Goal: Information Seeking & Learning: Learn about a topic

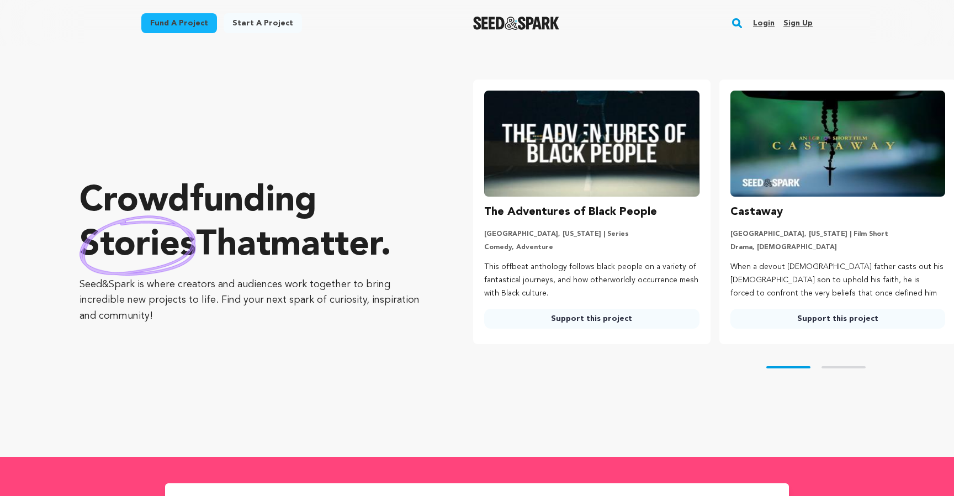
click at [767, 24] on link "Login" at bounding box center [764, 23] width 22 height 18
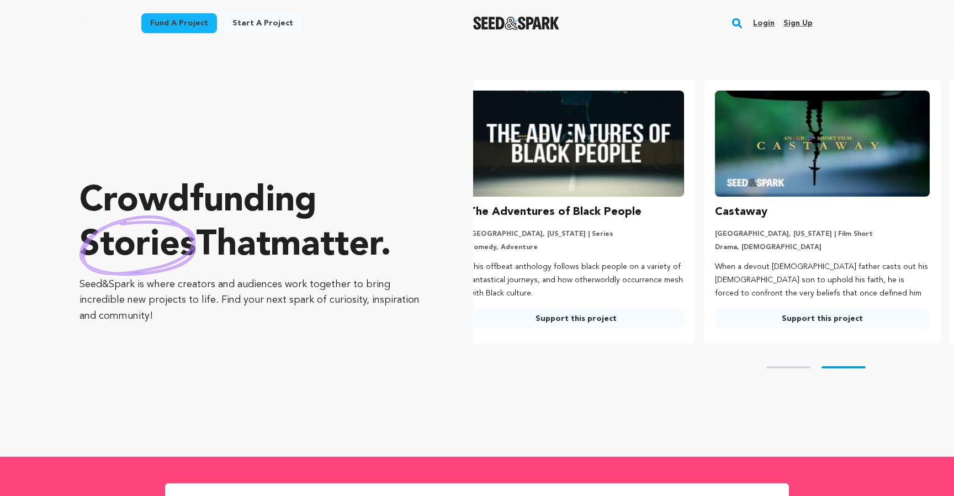
scroll to position [0, 49]
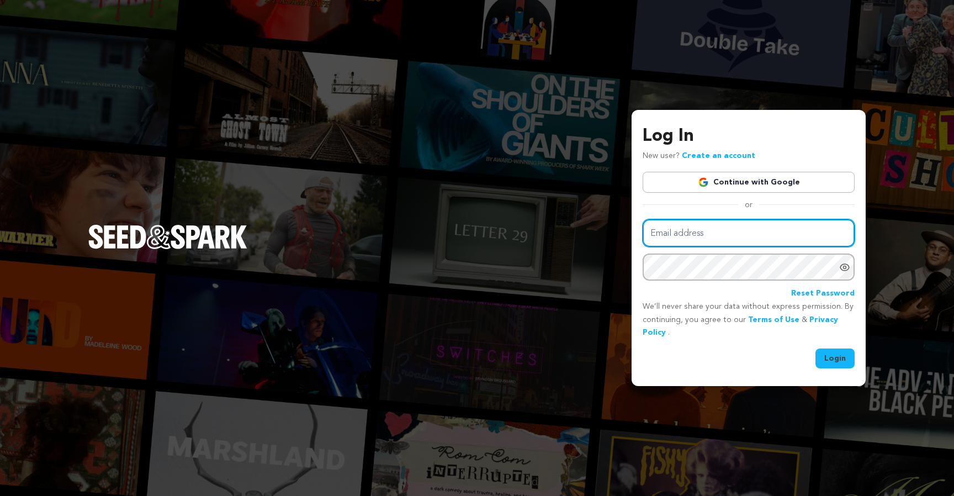
click at [713, 238] on input "Email address" at bounding box center [749, 233] width 212 height 28
type input "Noamrapo49@gmail.com"
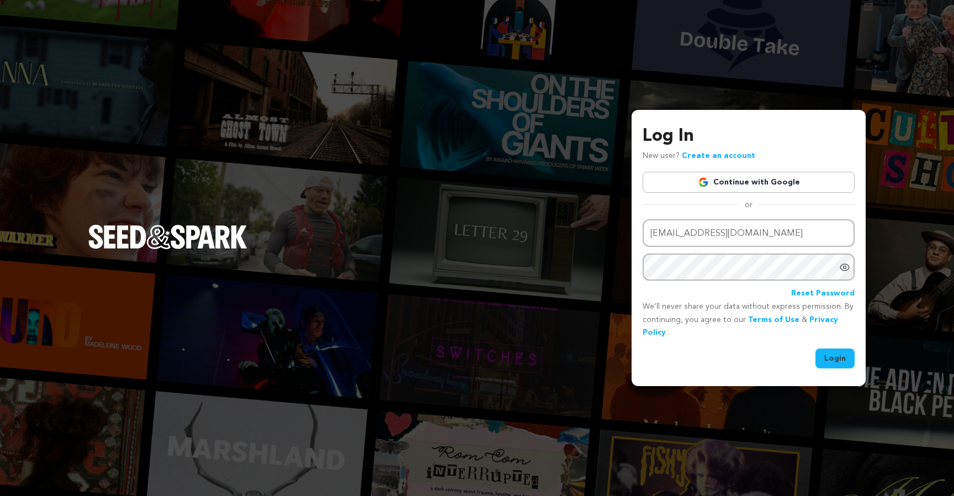
click at [830, 358] on button "Login" at bounding box center [834, 358] width 39 height 20
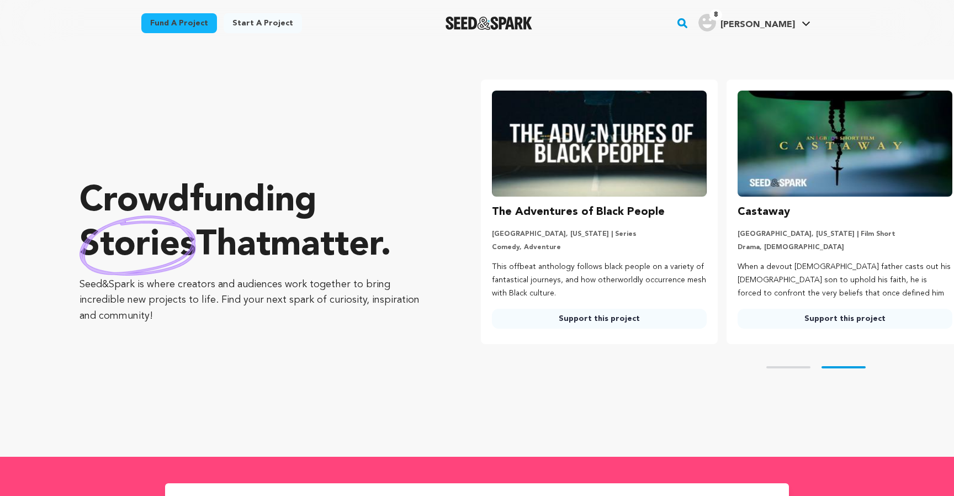
scroll to position [0, 255]
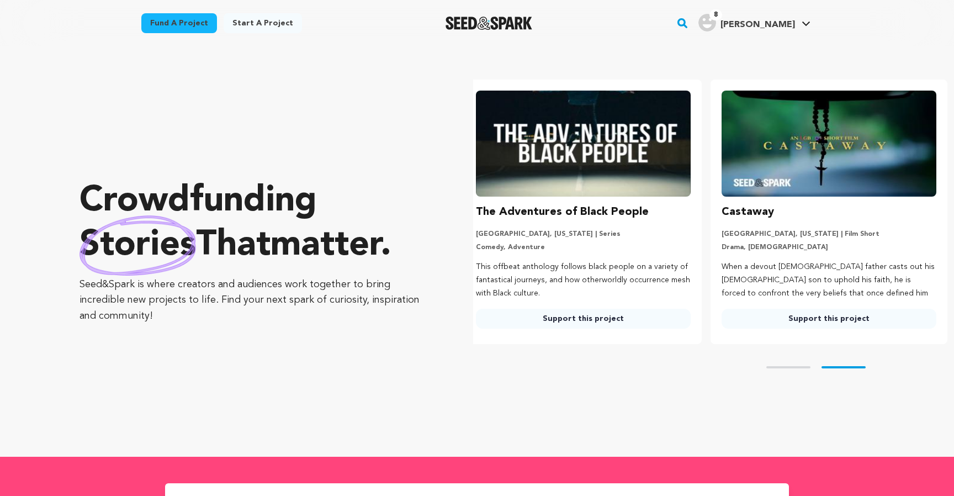
click at [182, 22] on link "Fund a project" at bounding box center [179, 23] width 76 height 20
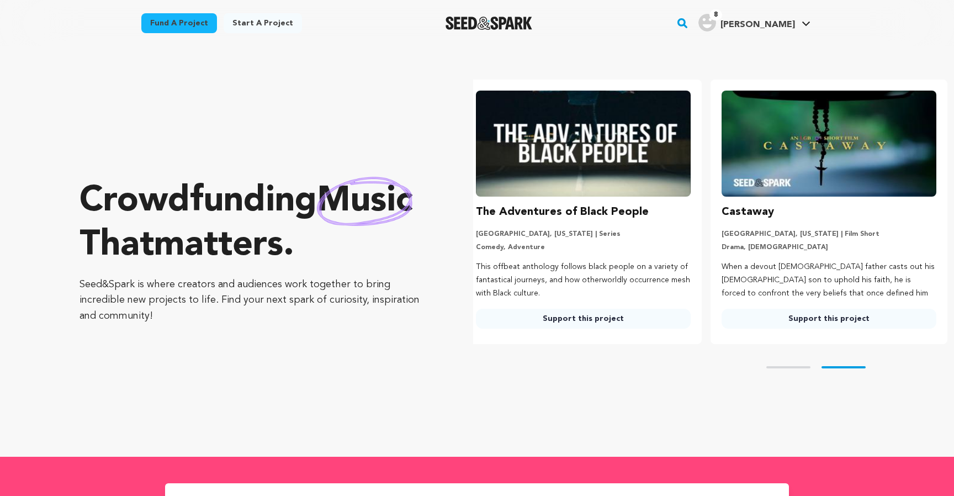
scroll to position [0, 202]
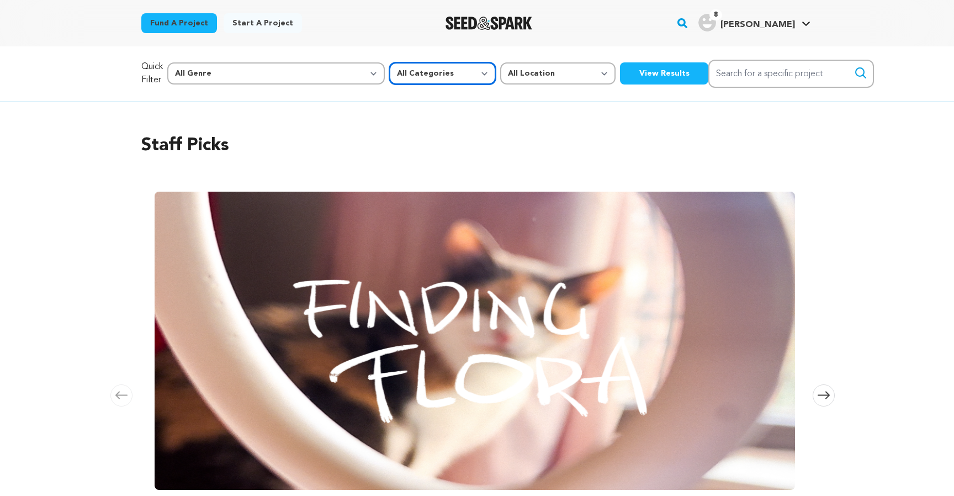
click at [389, 77] on select "All Categories Film Feature Film Short Series Music Video Comics Artist Residen…" at bounding box center [442, 73] width 107 height 22
select select "383"
click at [500, 68] on select "All Location Everywhere United States Canada" at bounding box center [557, 73] width 115 height 22
select select "1671"
click at [620, 65] on button "View Results" at bounding box center [664, 73] width 88 height 22
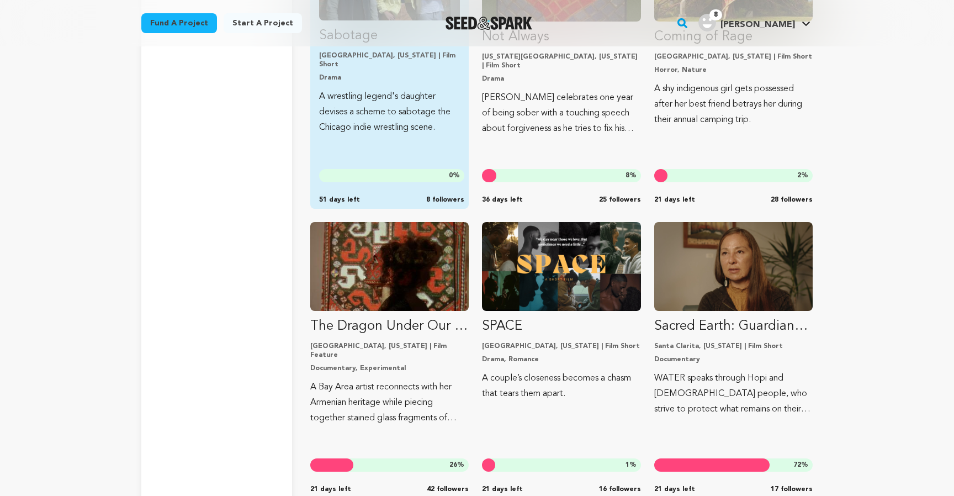
scroll to position [4368, 0]
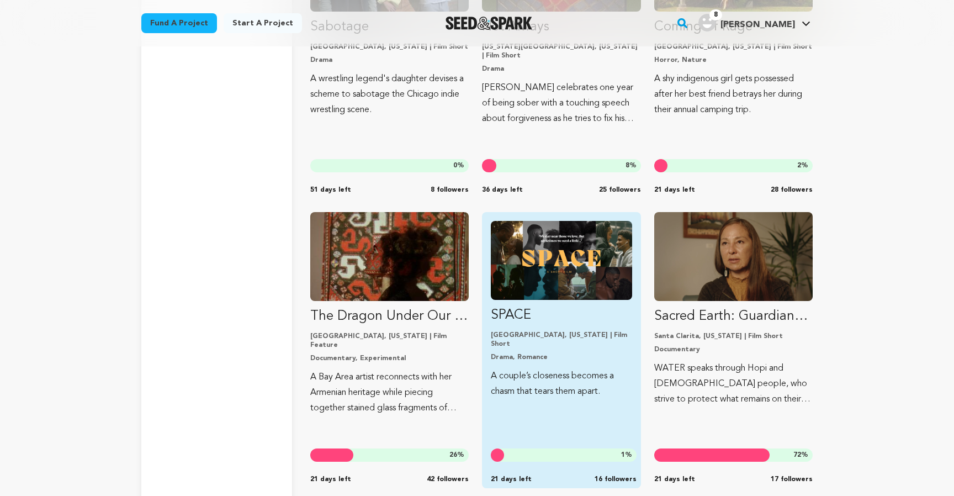
click at [541, 333] on p "Chicago, Illinois | Film Short" at bounding box center [561, 340] width 141 height 18
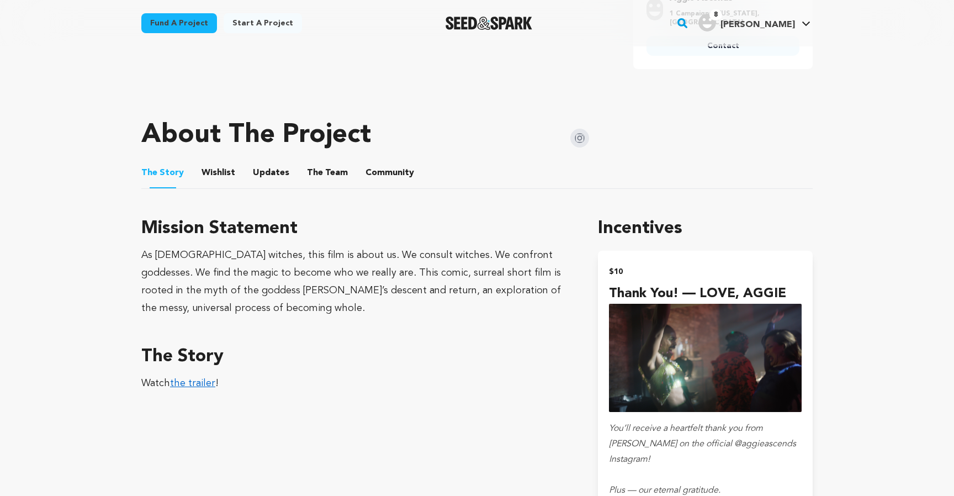
scroll to position [508, 0]
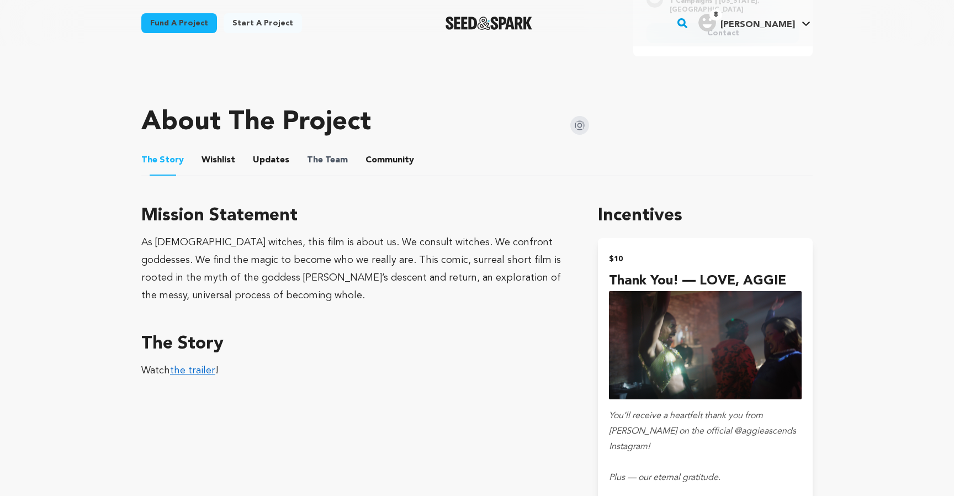
click at [336, 153] on span "The Team" at bounding box center [327, 159] width 41 height 13
click at [327, 158] on button "The Team" at bounding box center [327, 162] width 26 height 26
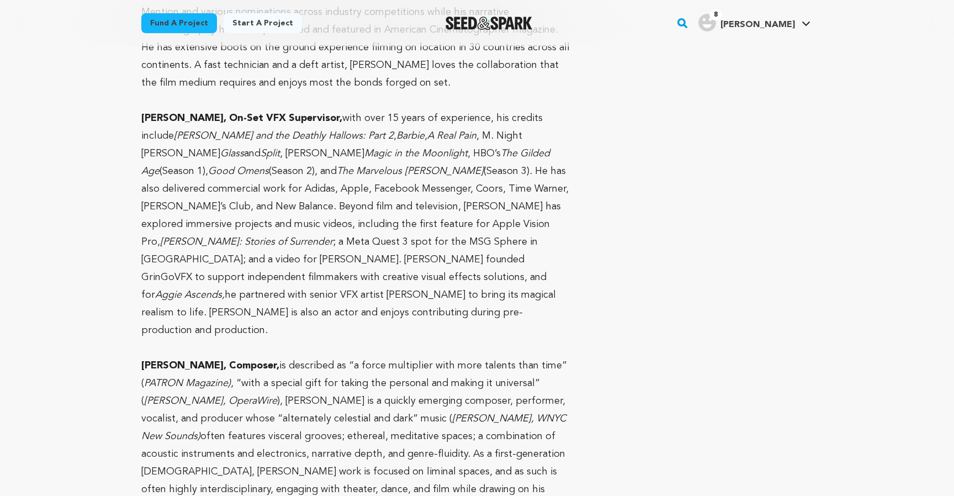
scroll to position [1191, 0]
drag, startPoint x: 133, startPoint y: 288, endPoint x: 199, endPoint y: 285, distance: 65.7
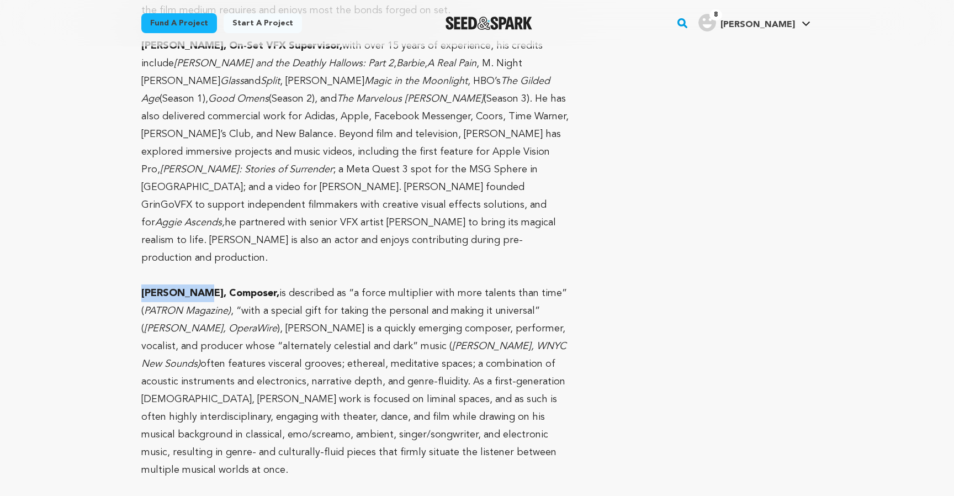
scroll to position [1264, 0]
copy strong "Anuj Bhutan"
click at [197, 286] on strong "Anuj Bhutani, Composer," at bounding box center [210, 291] width 138 height 10
drag, startPoint x: 200, startPoint y: 219, endPoint x: 142, endPoint y: 215, distance: 58.1
click at [142, 286] on strong "Anuj Bhutani, Composer," at bounding box center [210, 291] width 138 height 10
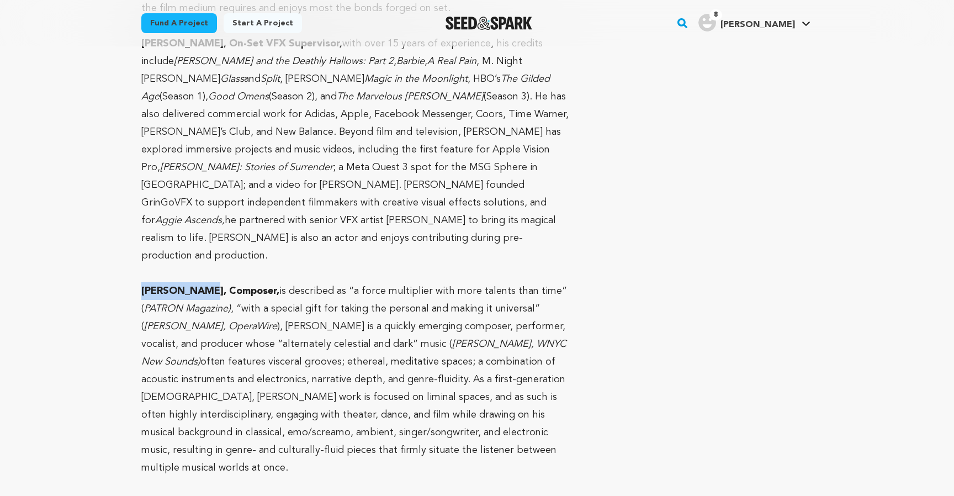
copy strong "Anuj Bhutani"
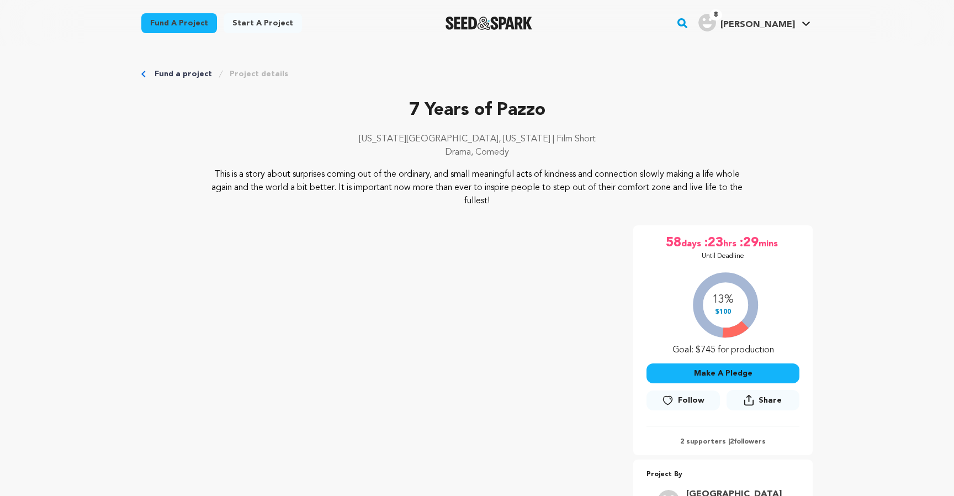
drag, startPoint x: 238, startPoint y: 186, endPoint x: 302, endPoint y: 211, distance: 68.4
click at [302, 211] on div "7 Years of Pazzo New York City, New York | Film Short Drama, Comedy 7 Years of …" at bounding box center [476, 326] width 671 height 459
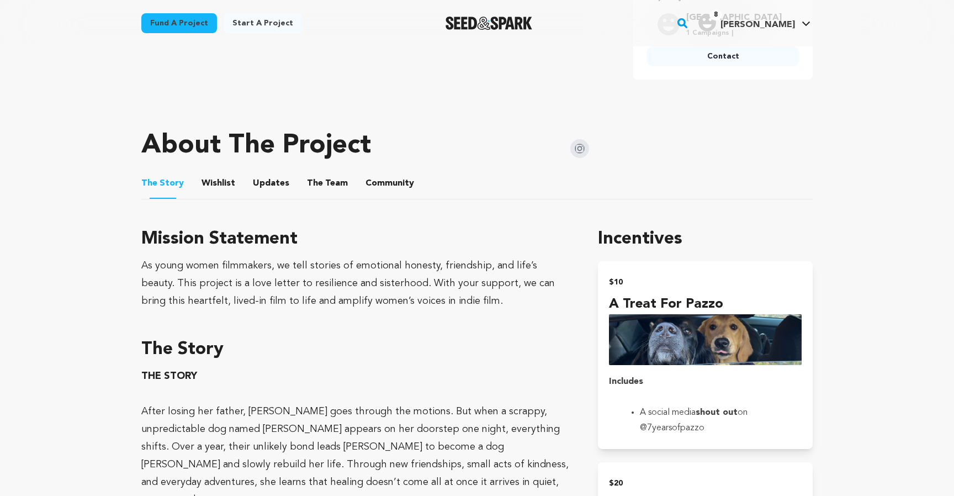
scroll to position [480, 0]
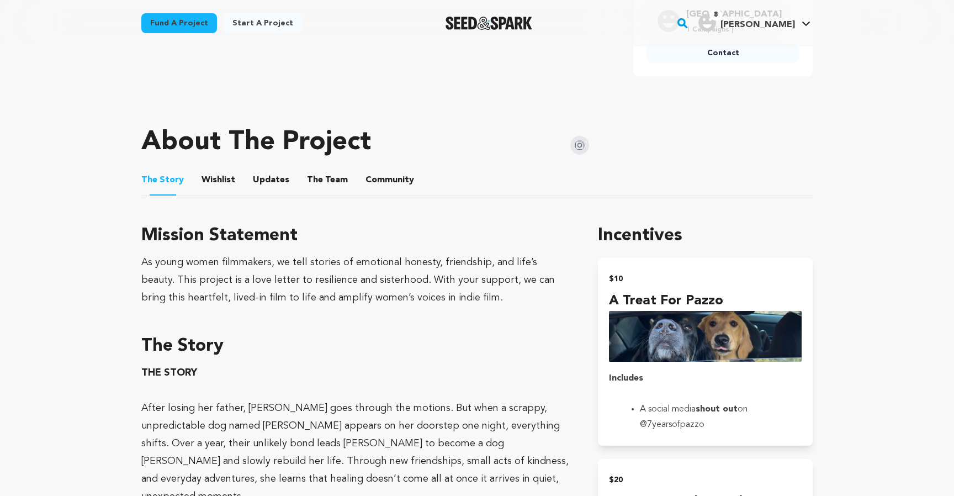
drag, startPoint x: 269, startPoint y: 264, endPoint x: 340, endPoint y: 333, distance: 98.8
click at [340, 333] on h3 "The Story" at bounding box center [356, 346] width 430 height 26
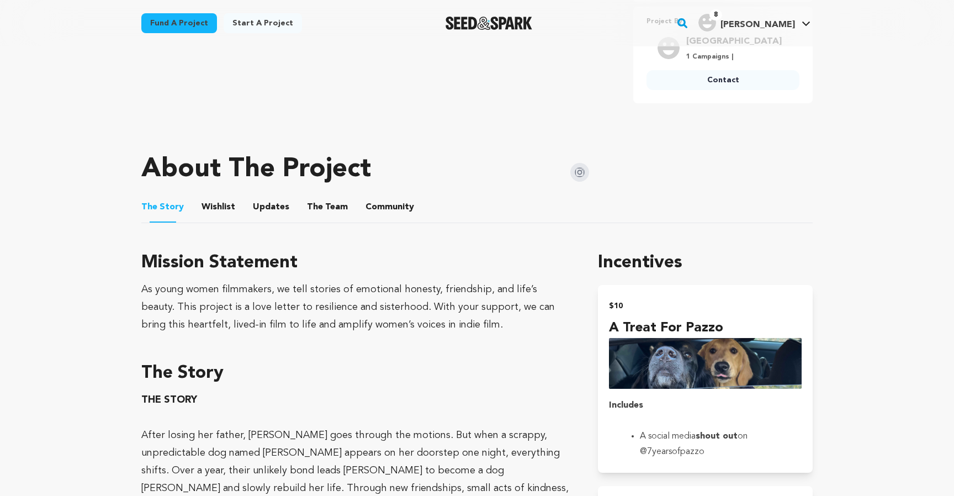
scroll to position [399, 0]
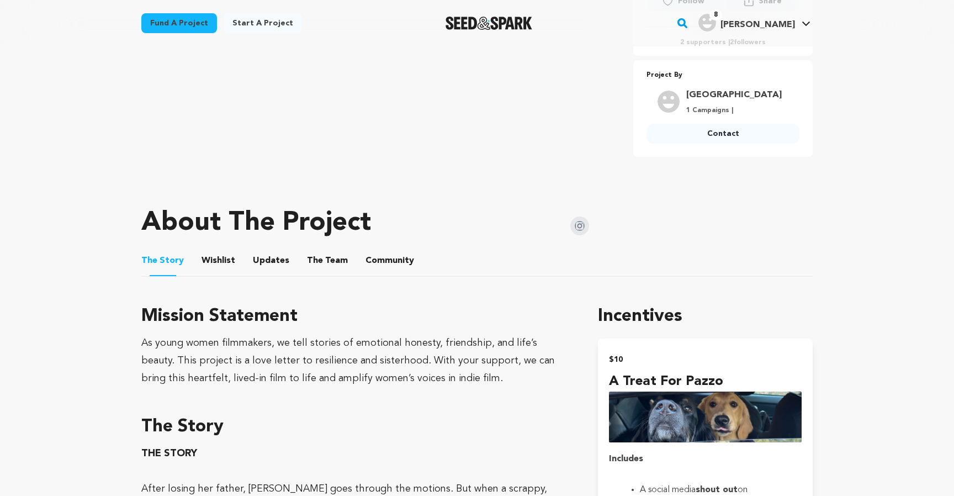
click at [378, 246] on li "Community Community" at bounding box center [389, 260] width 49 height 31
click at [330, 250] on button "The Team" at bounding box center [327, 263] width 26 height 26
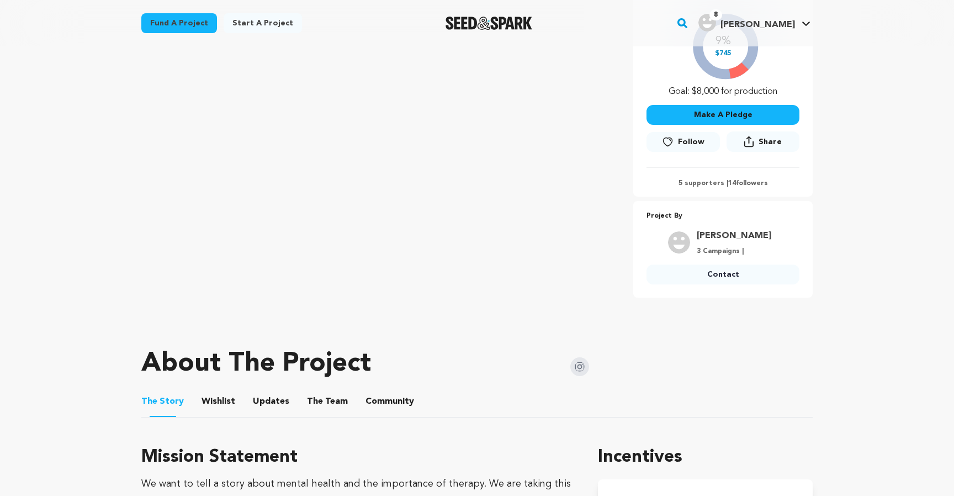
scroll to position [259, 0]
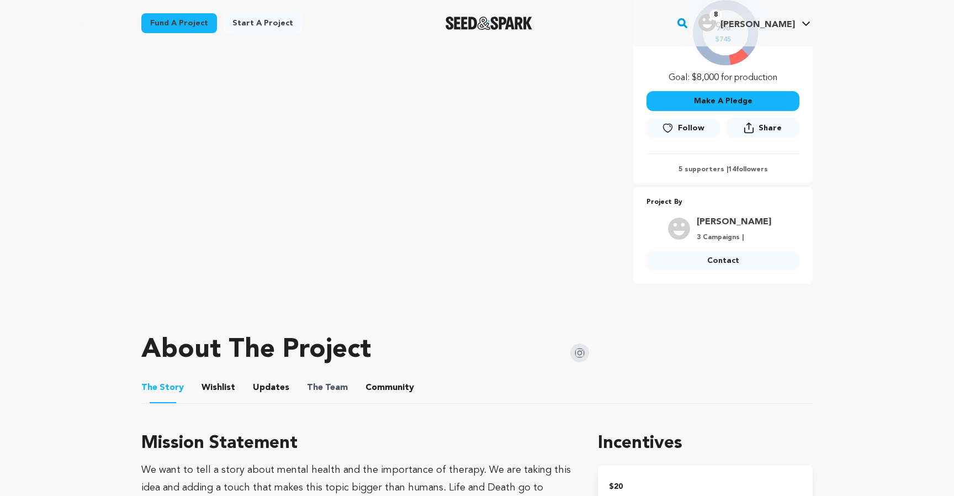
click at [336, 385] on span "The Team" at bounding box center [327, 387] width 41 height 13
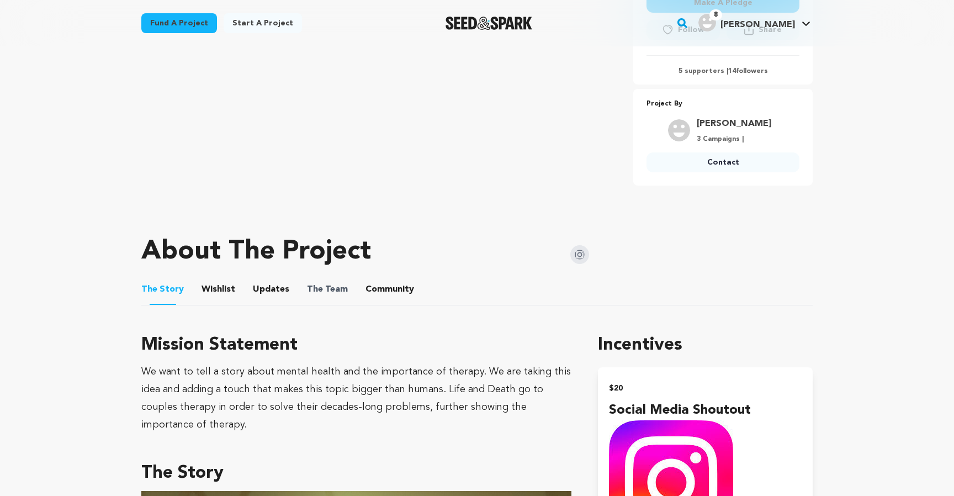
scroll to position [381, 0]
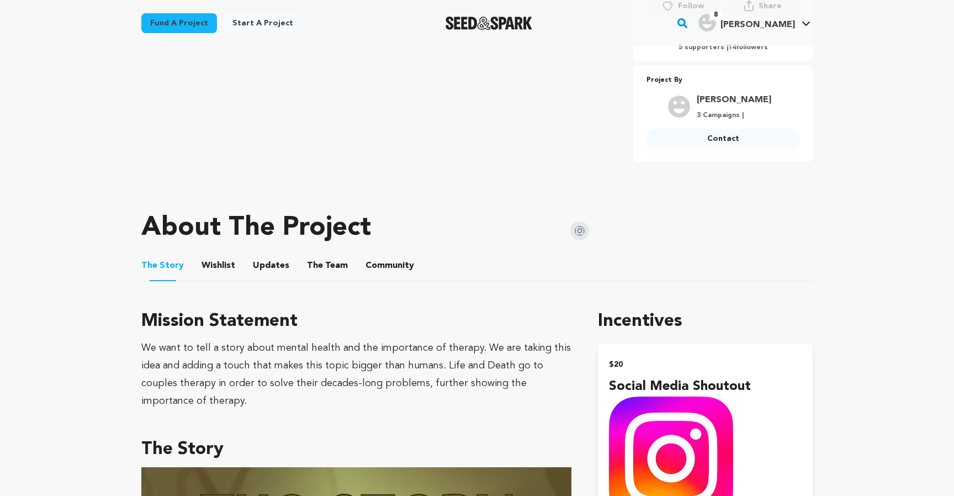
click at [317, 267] on button "The Team" at bounding box center [327, 268] width 26 height 26
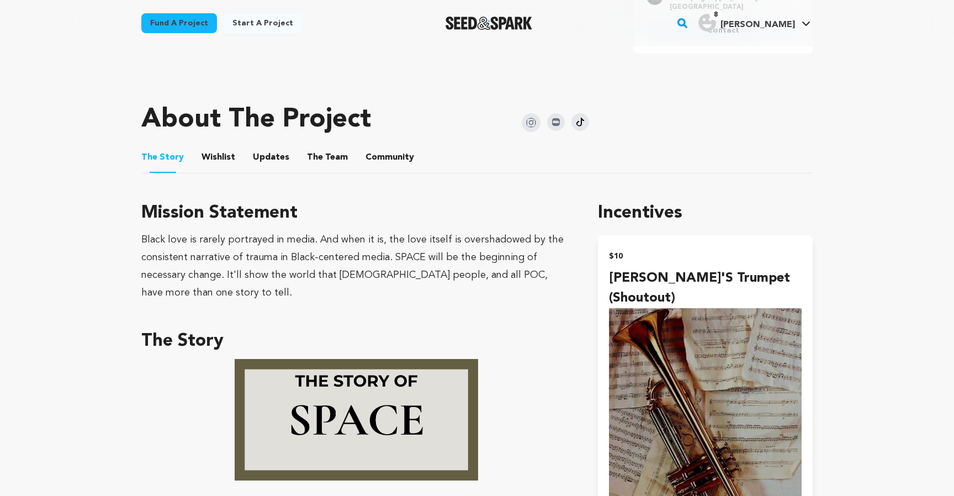
scroll to position [516, 0]
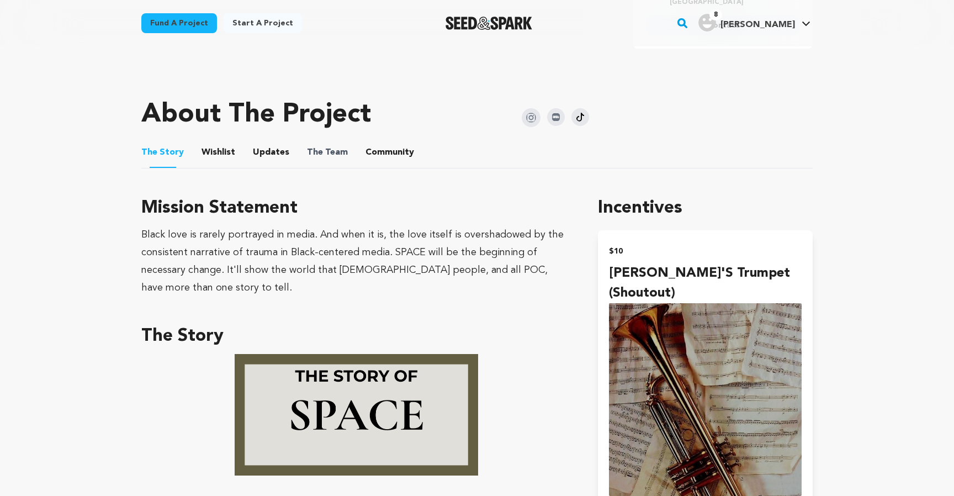
click at [337, 146] on span "The Team" at bounding box center [327, 152] width 41 height 13
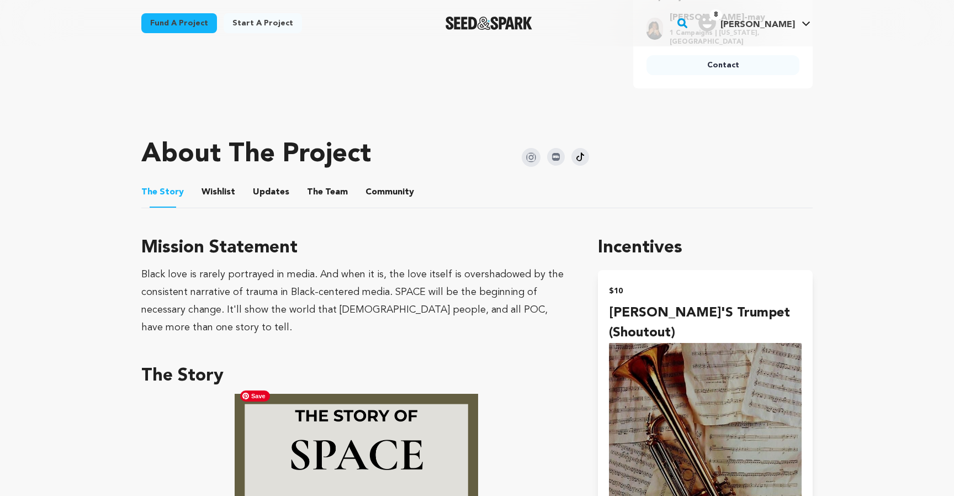
scroll to position [475, 0]
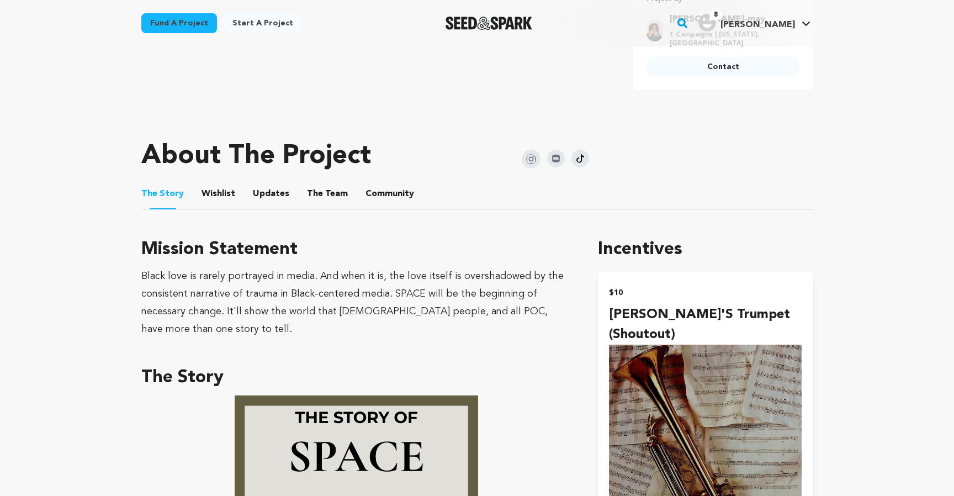
click at [331, 183] on button "The Team" at bounding box center [327, 196] width 26 height 26
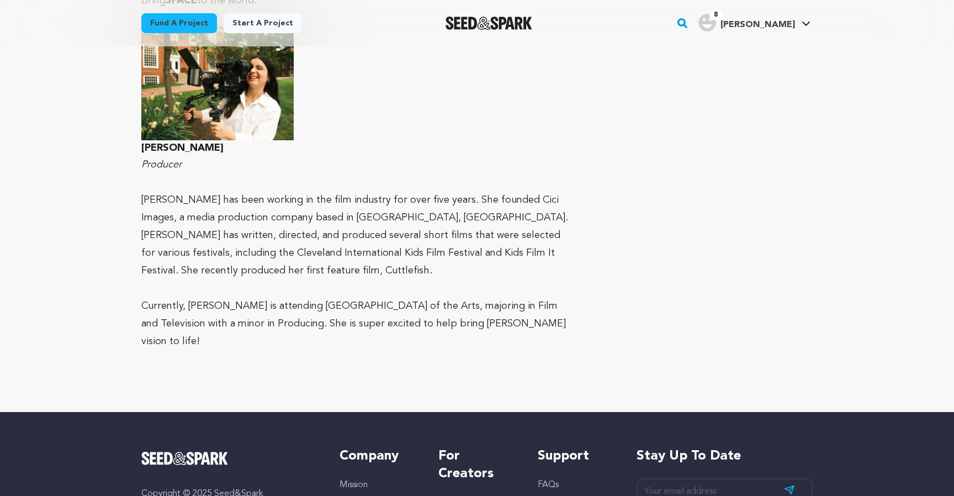
scroll to position [1016, 0]
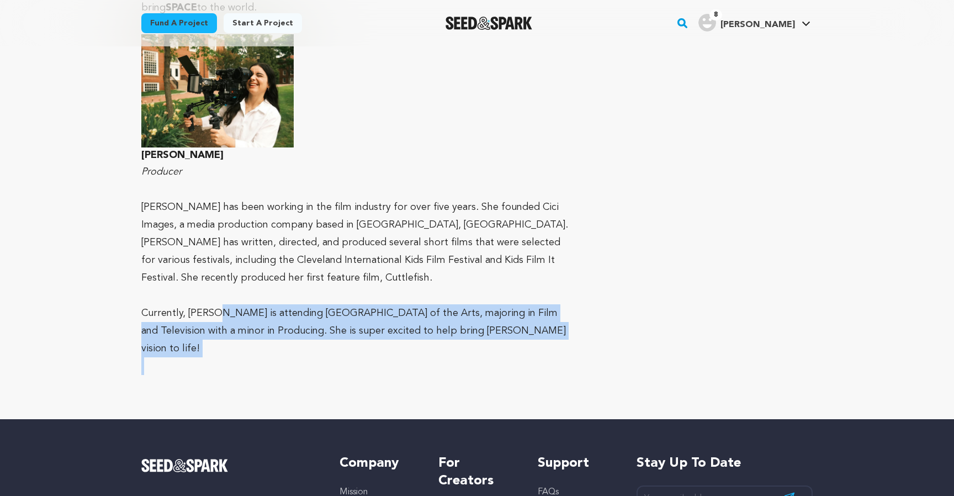
drag, startPoint x: 222, startPoint y: 287, endPoint x: 331, endPoint y: 334, distance: 119.0
click at [331, 334] on div "Givan Onuaguluchi-May Director/Writer/Producer/RJ Givan is an actor, writer, an…" at bounding box center [356, 64] width 430 height 658
click at [331, 375] on p "﻿﻿﻿﻿" at bounding box center [356, 384] width 430 height 18
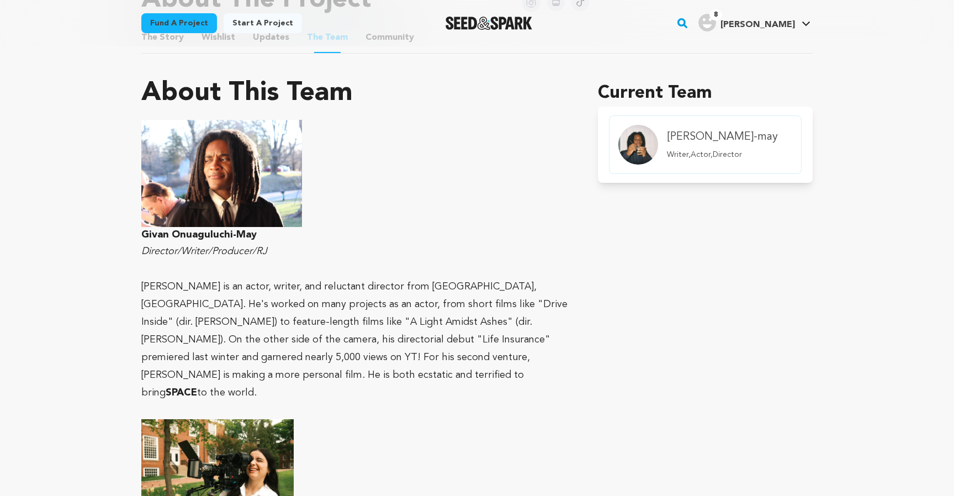
scroll to position [616, 0]
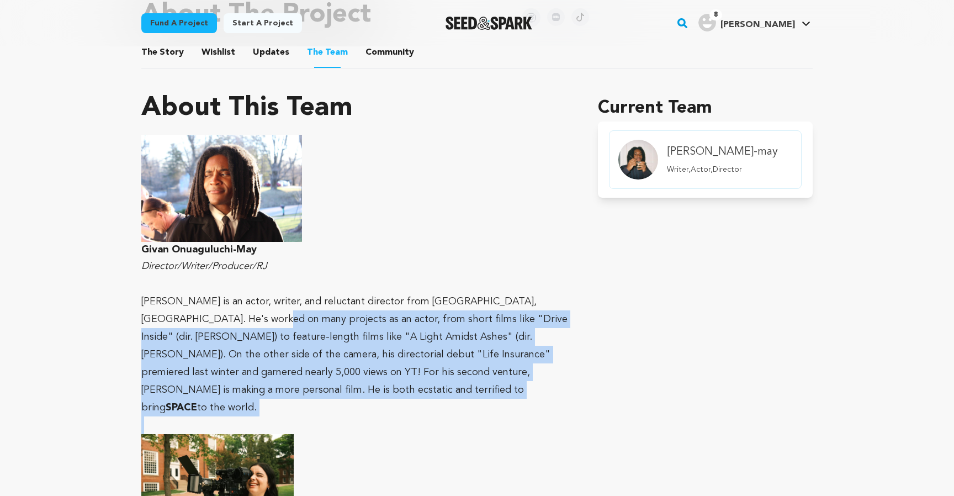
drag, startPoint x: 224, startPoint y: 305, endPoint x: 328, endPoint y: 397, distance: 138.5
click at [328, 397] on div "Givan Onuaguluchi-May Director/Writer/Producer/RJ Givan is an actor, writer, an…" at bounding box center [356, 464] width 430 height 658
click at [328, 416] on p at bounding box center [356, 425] width 430 height 18
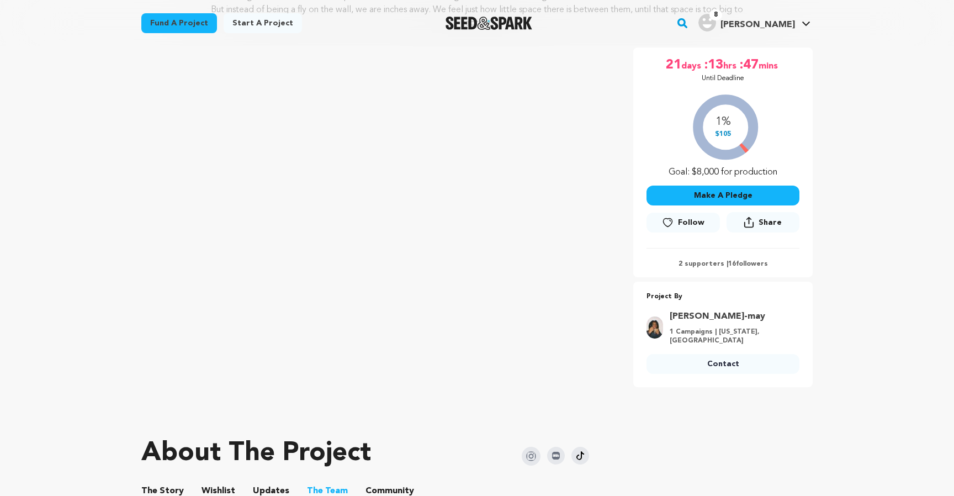
scroll to position [0, 0]
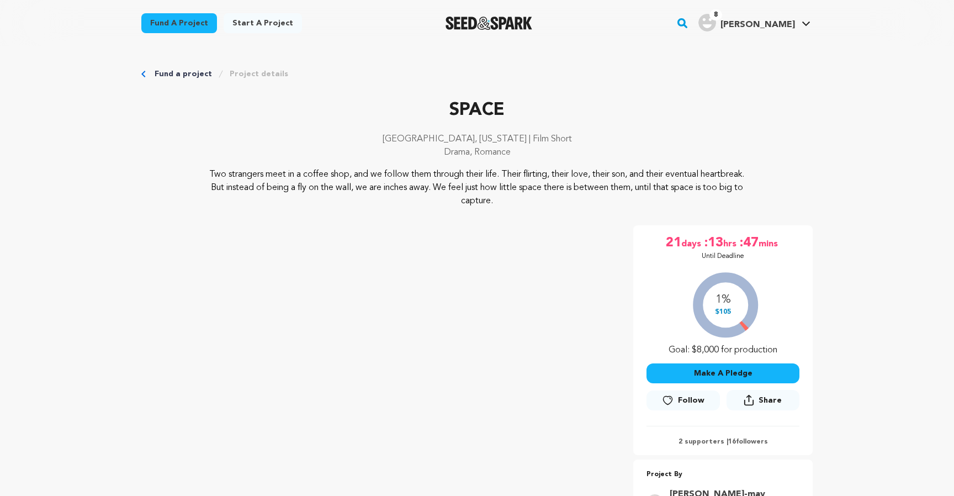
click at [670, 399] on icon at bounding box center [668, 400] width 12 height 11
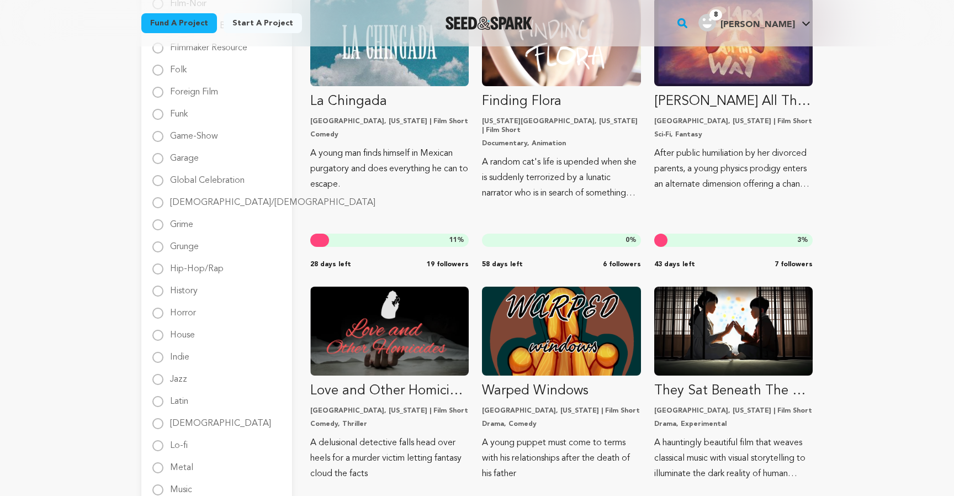
scroll to position [770, 0]
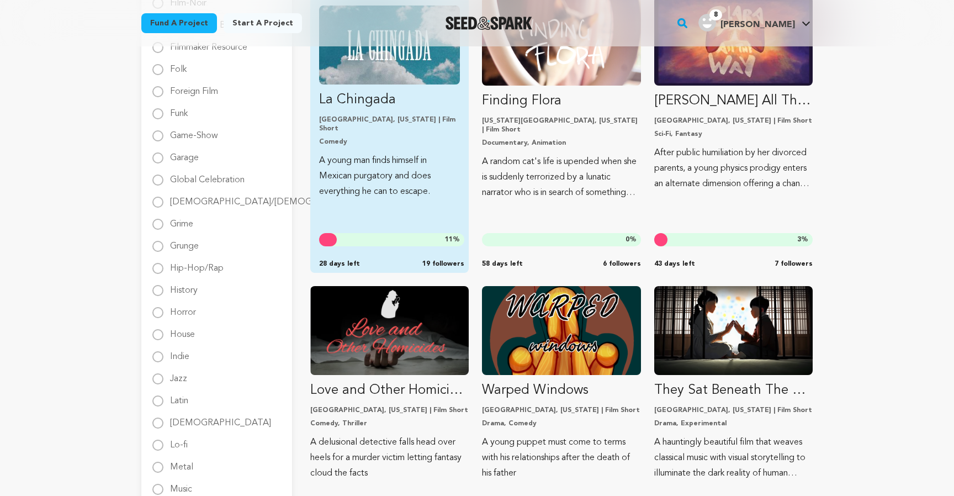
click at [437, 179] on p "A young man finds himself in Mexican purgatory and does everything he can to es…" at bounding box center [389, 176] width 141 height 46
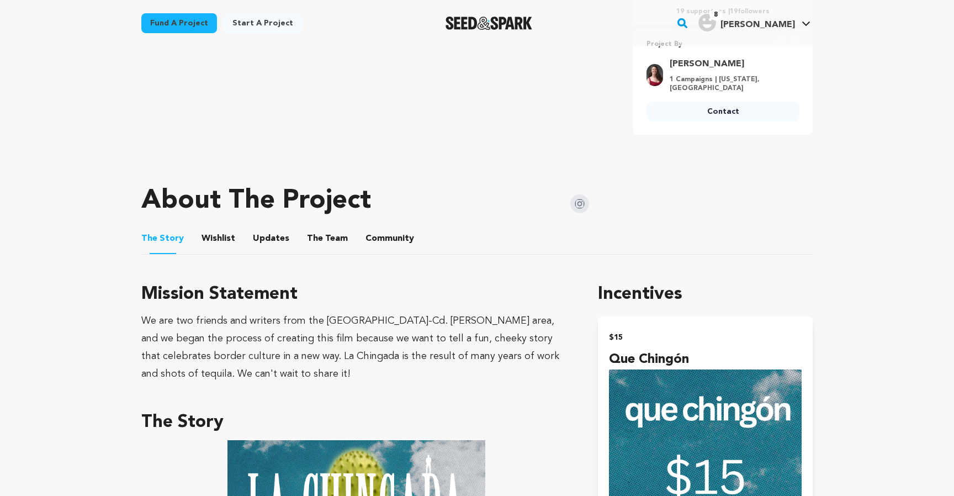
scroll to position [438, 0]
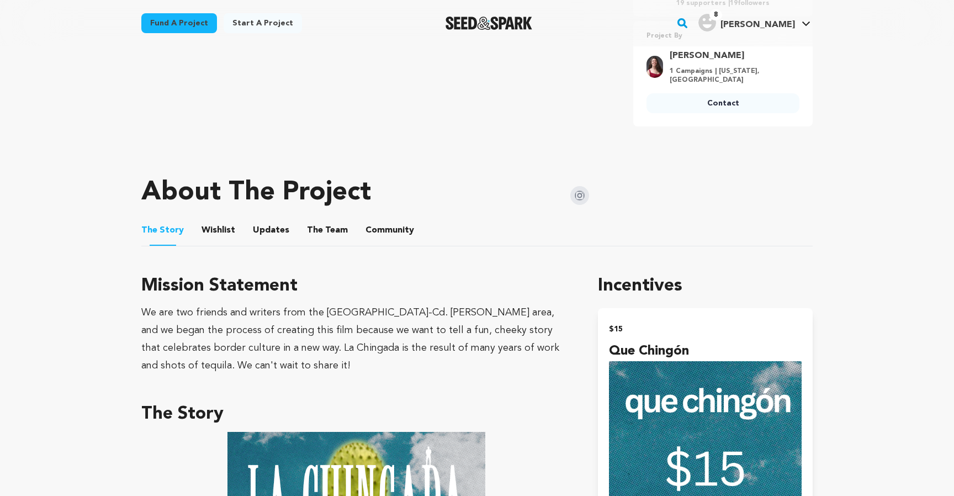
click at [315, 221] on button "The Team" at bounding box center [327, 232] width 26 height 26
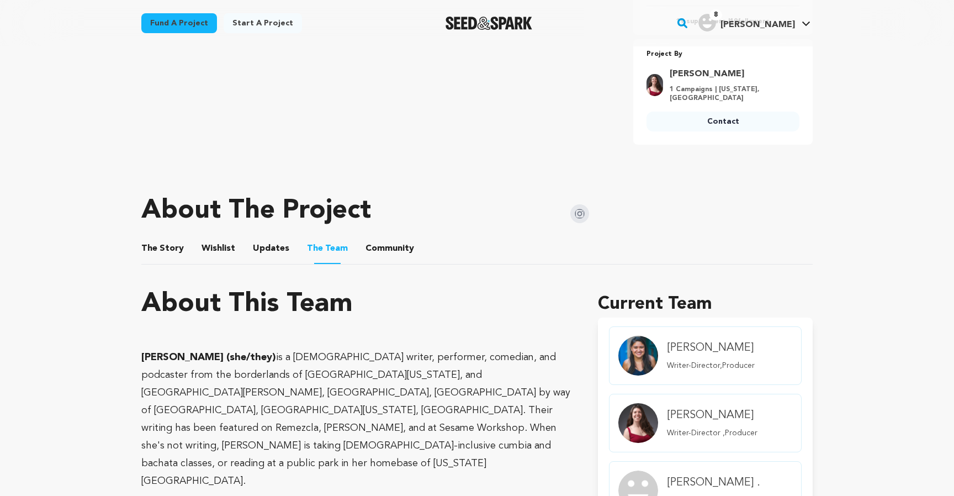
scroll to position [407, 0]
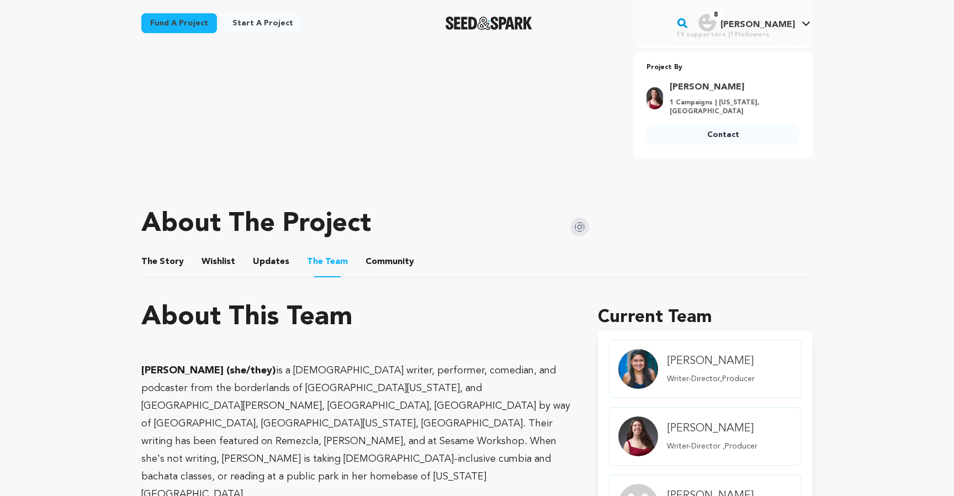
click at [156, 255] on button "The Story" at bounding box center [163, 264] width 26 height 26
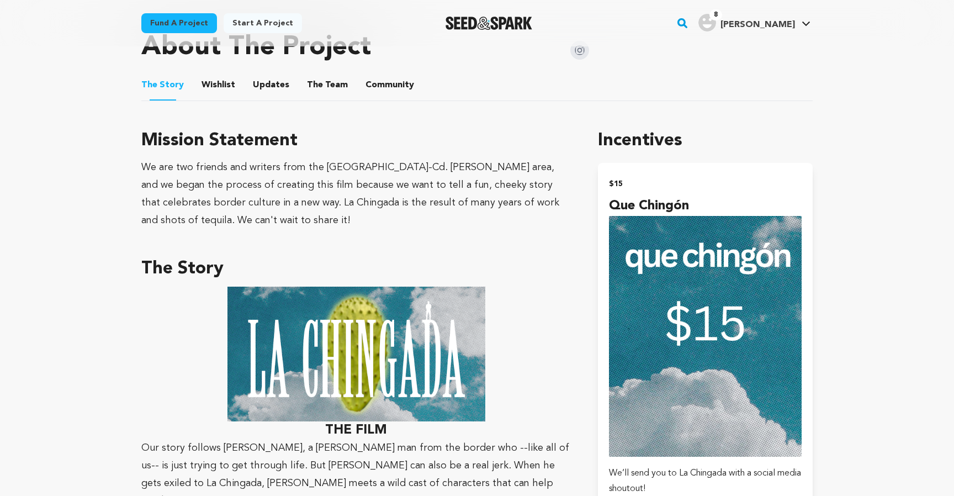
scroll to position [586, 0]
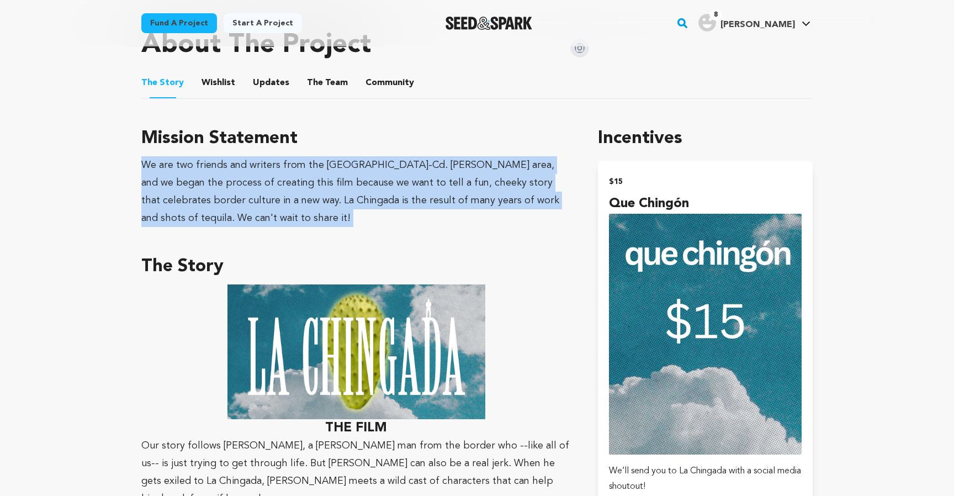
drag, startPoint x: 144, startPoint y: 162, endPoint x: 189, endPoint y: 226, distance: 78.4
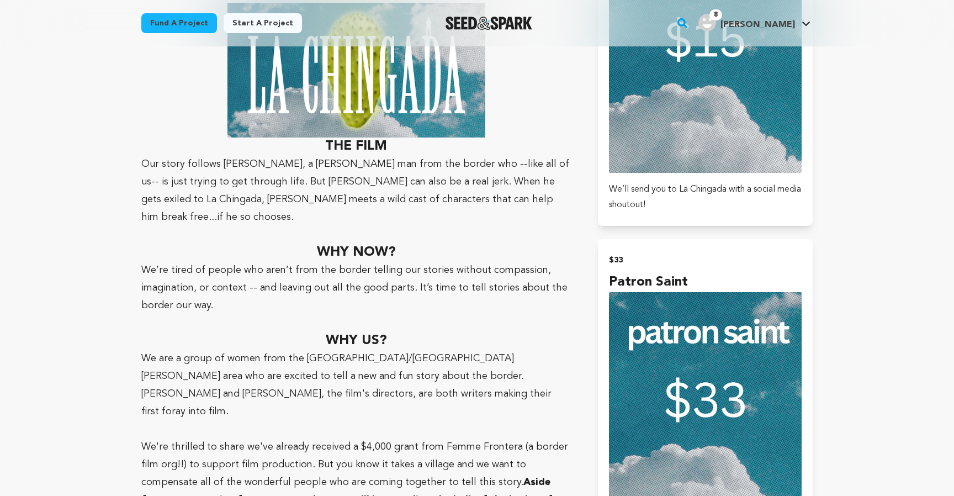
scroll to position [876, 0]
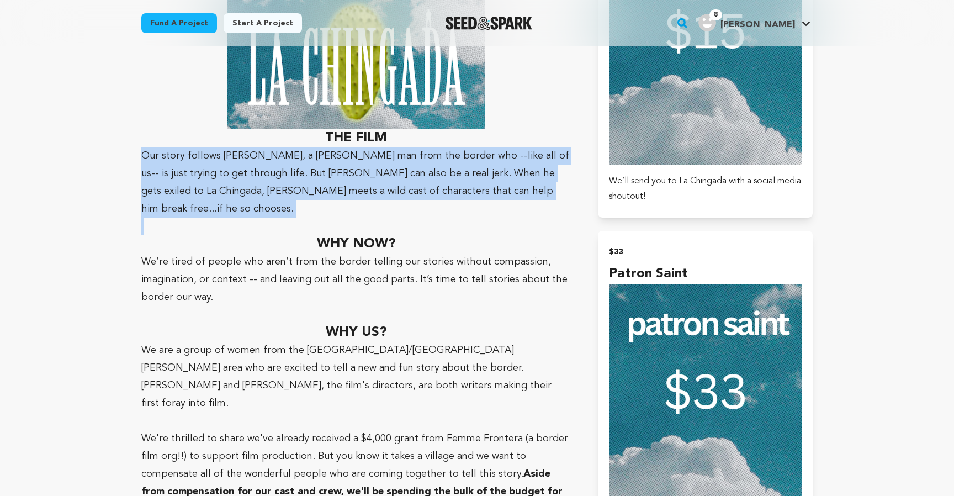
drag, startPoint x: 139, startPoint y: 144, endPoint x: 213, endPoint y: 206, distance: 96.8
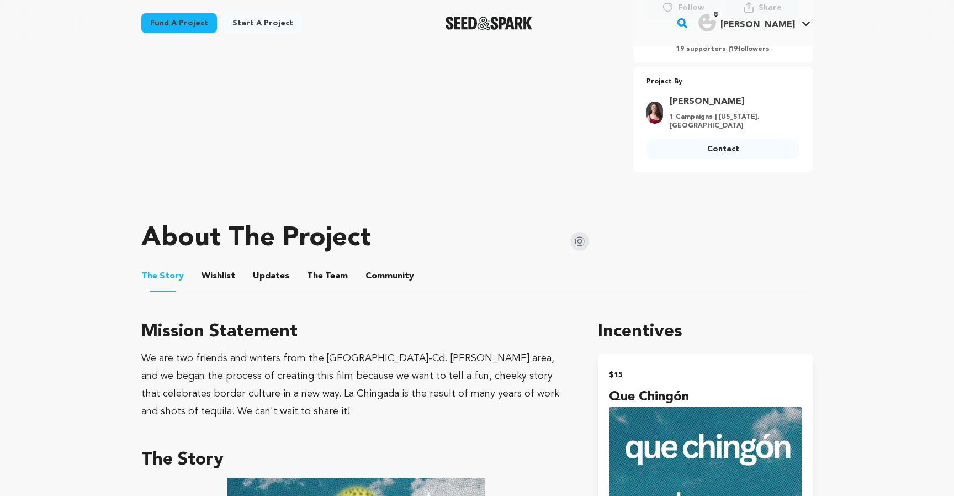
scroll to position [393, 0]
click at [463, 401] on div "We are two friends and writers from the El Paso-Cd. Juárez area, and we began t…" at bounding box center [356, 384] width 430 height 71
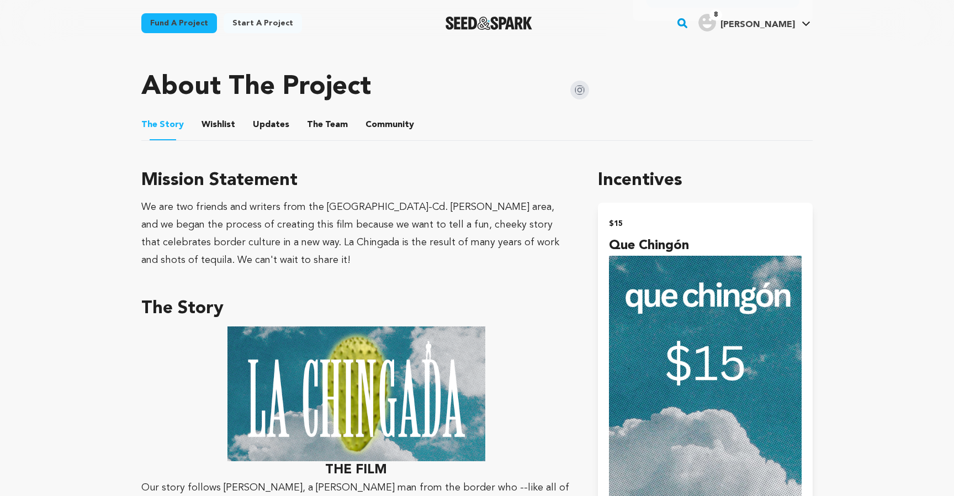
scroll to position [550, 0]
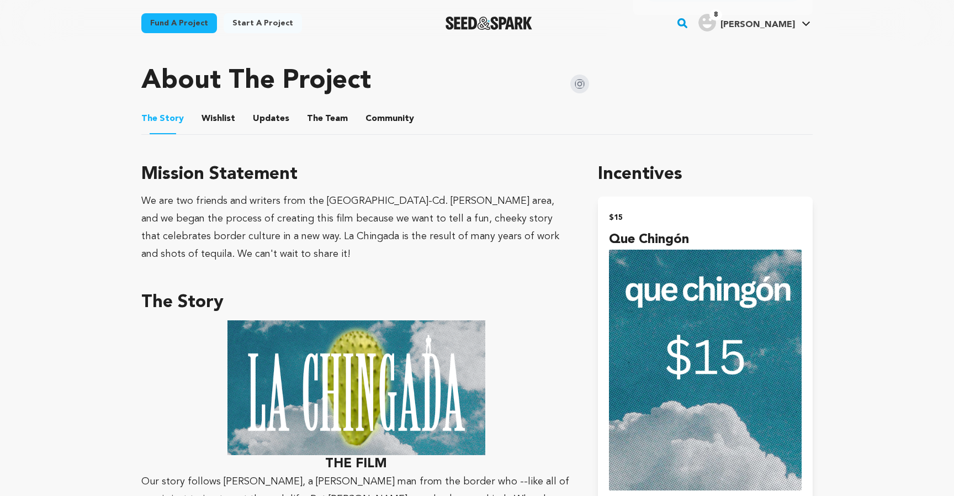
click at [314, 115] on button "The Team" at bounding box center [327, 121] width 26 height 26
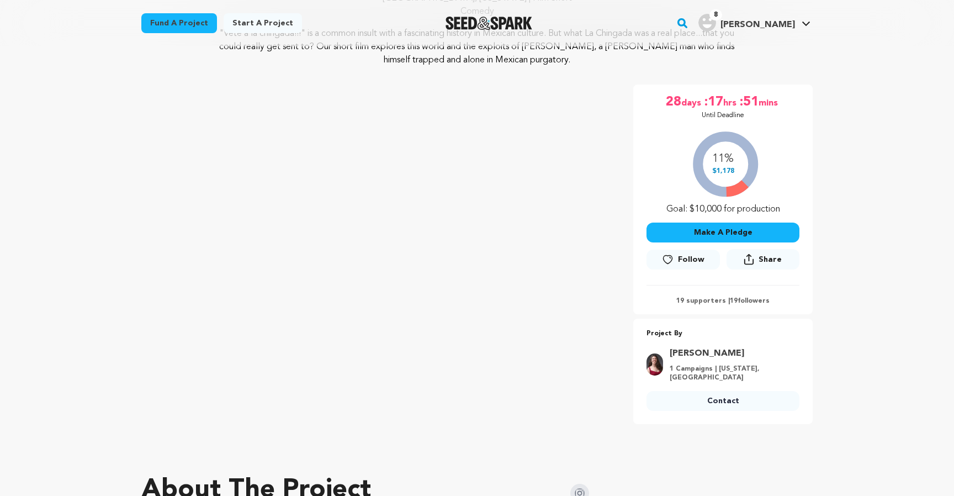
scroll to position [142, 0]
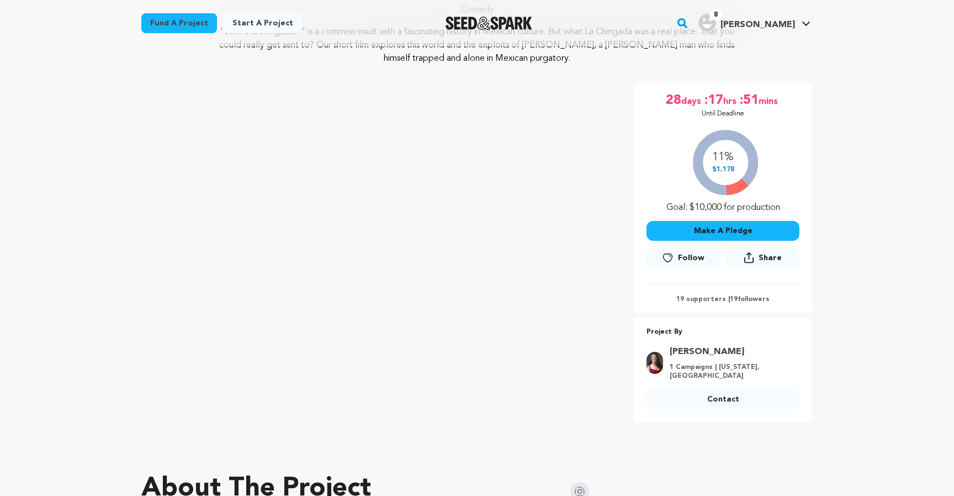
click at [671, 253] on icon at bounding box center [668, 257] width 9 height 8
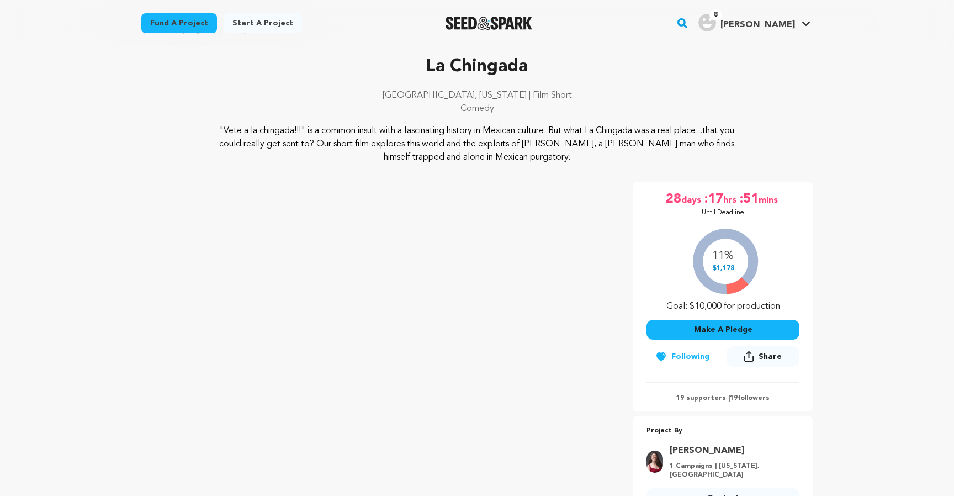
scroll to position [0, 0]
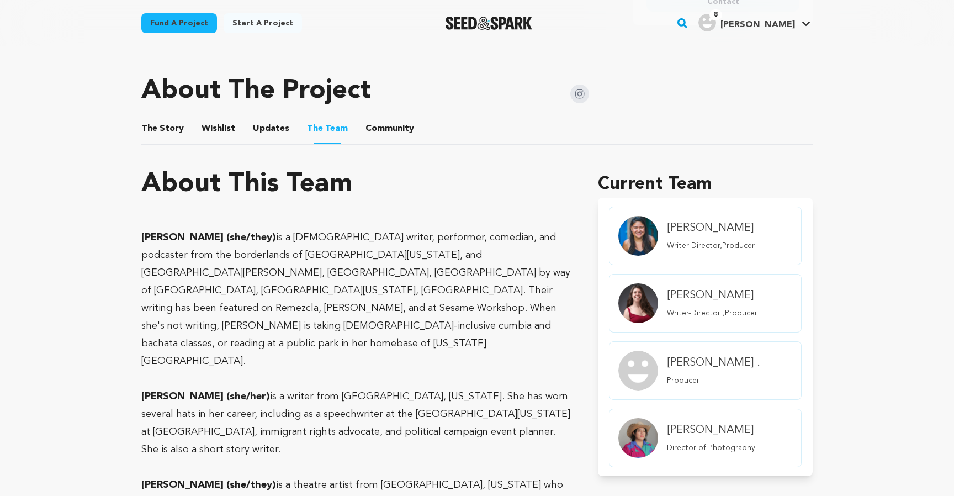
scroll to position [503, 0]
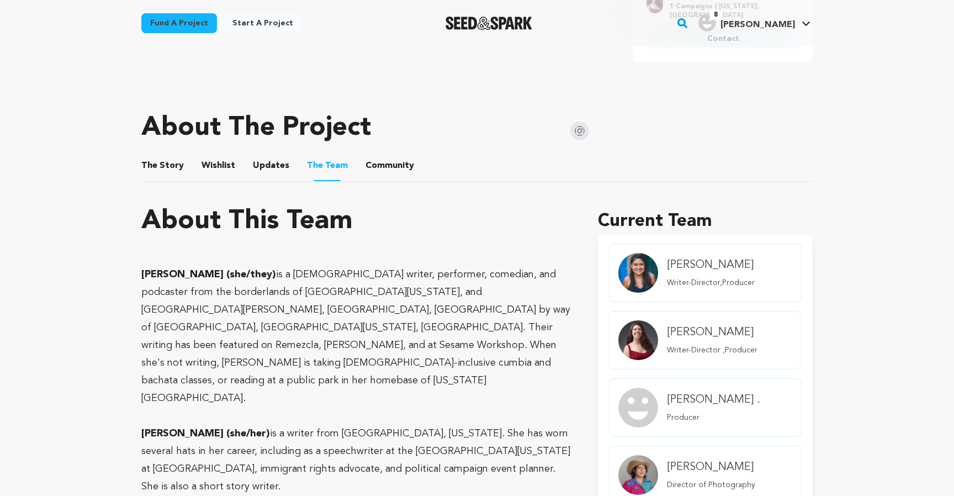
scroll to position [407, 0]
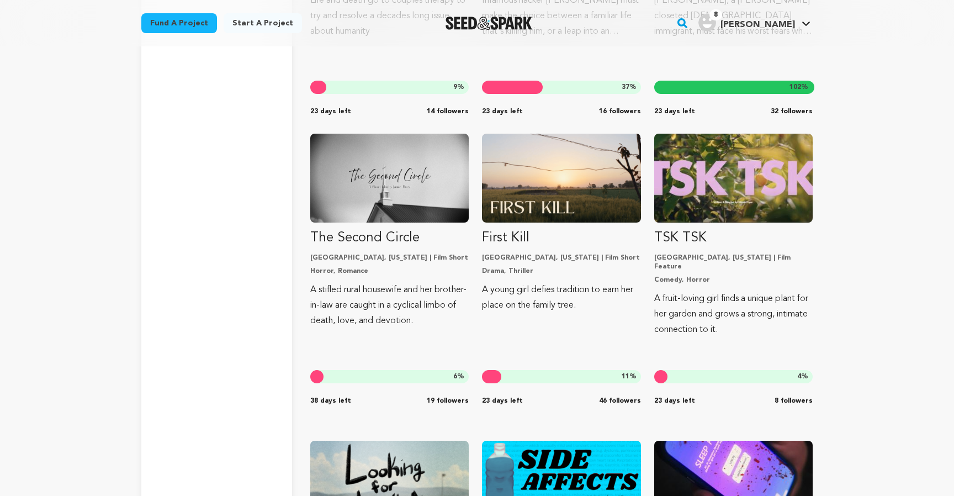
scroll to position [3273, 0]
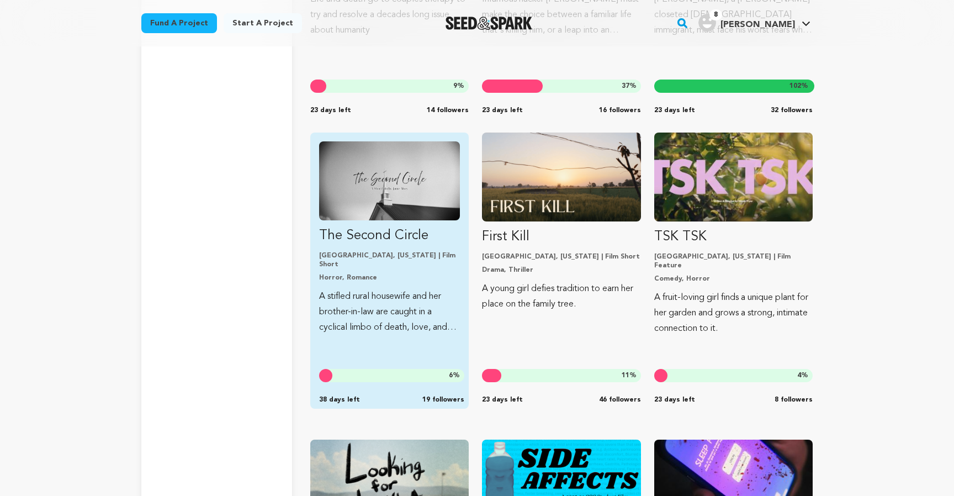
click at [357, 292] on p "A stifled rural housewife and her brother-in-law are caught in a cyclical limbo…" at bounding box center [389, 312] width 141 height 46
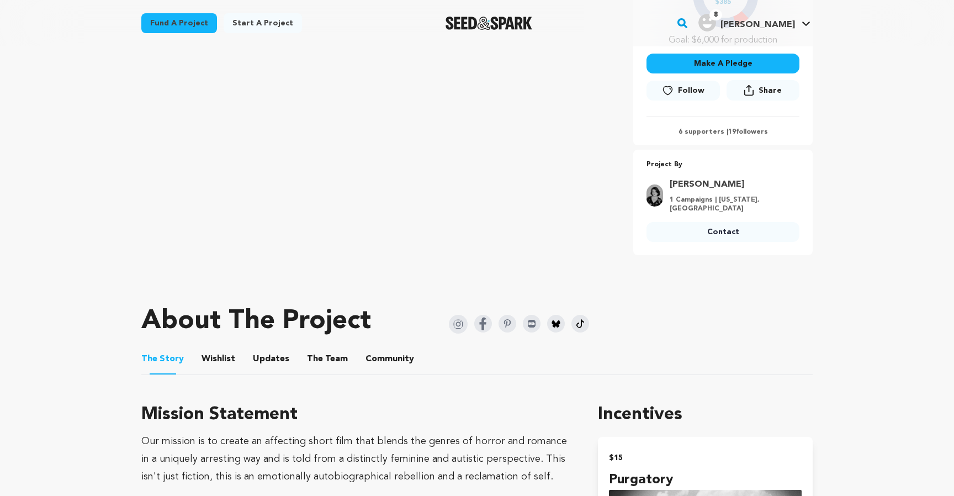
scroll to position [386, 0]
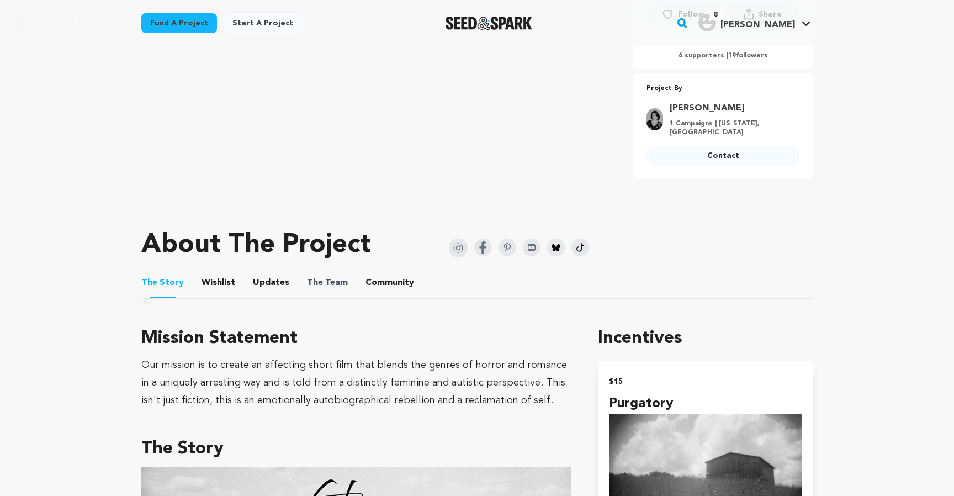
click at [336, 282] on span "The Team" at bounding box center [327, 282] width 41 height 13
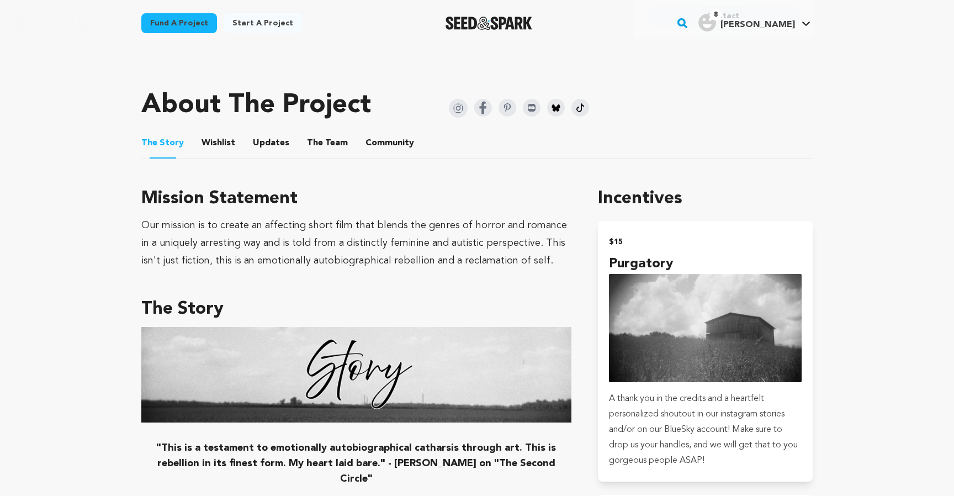
scroll to position [520, 0]
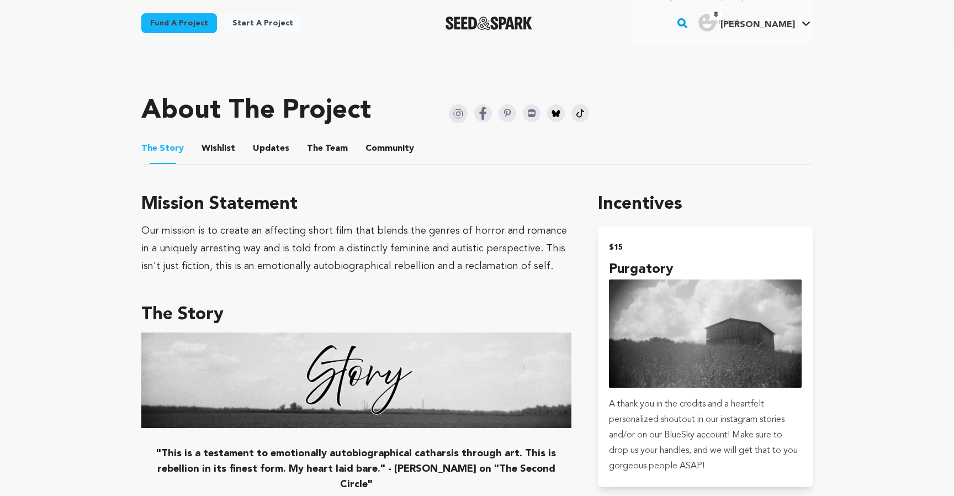
click at [319, 149] on button "The Team" at bounding box center [327, 150] width 26 height 26
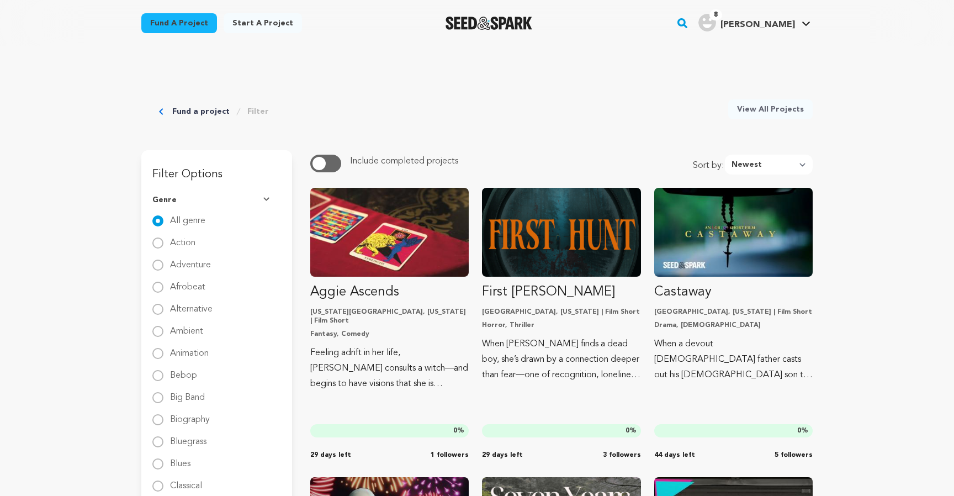
scroll to position [2000, 0]
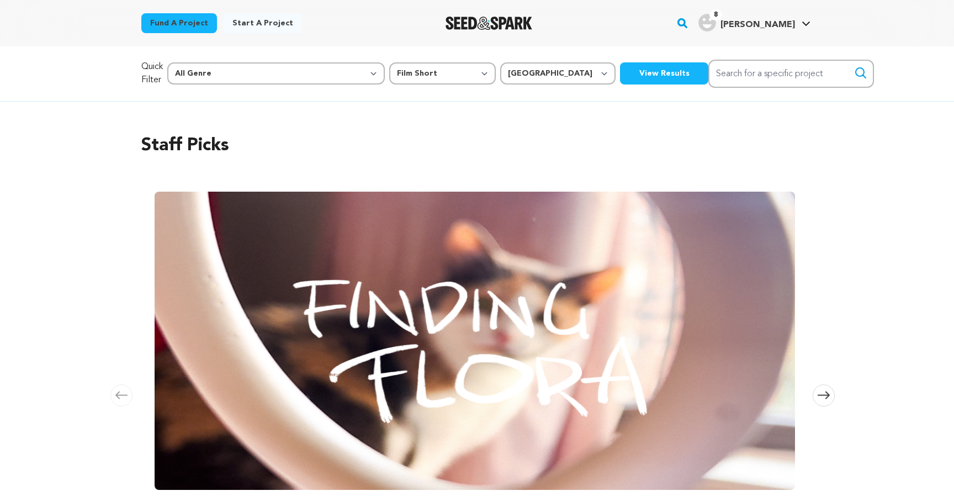
select select "383"
select select "1671"
click at [620, 75] on button "View Results" at bounding box center [664, 73] width 88 height 22
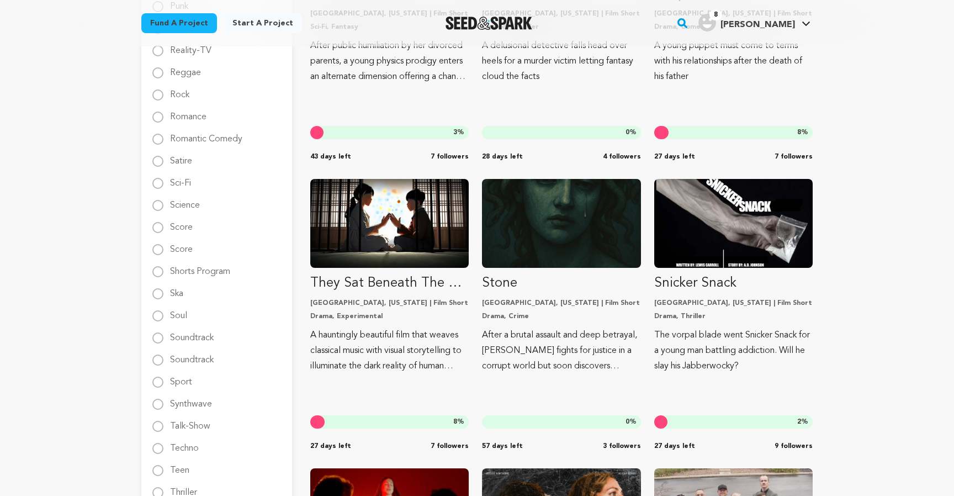
scroll to position [1474, 0]
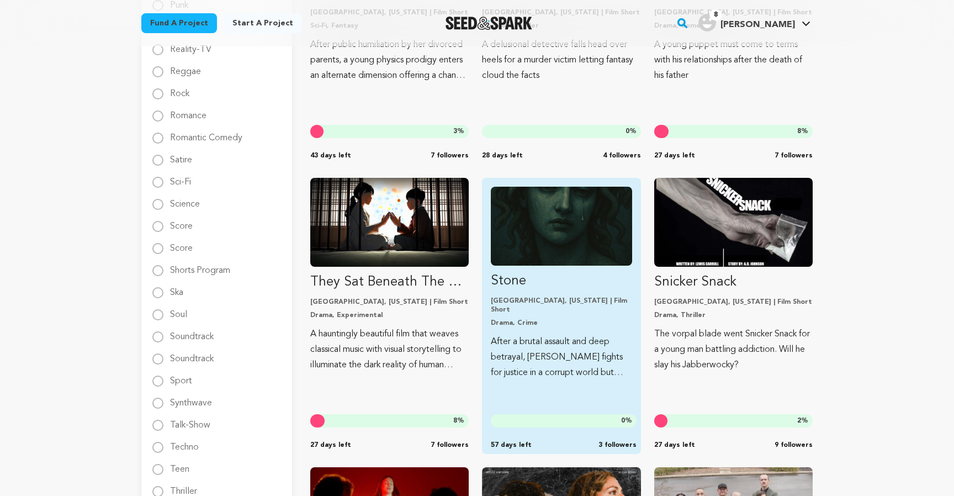
click at [537, 368] on p "After a brutal assault and deep betrayal, Medusa fights for justice in a corrup…" at bounding box center [561, 357] width 141 height 46
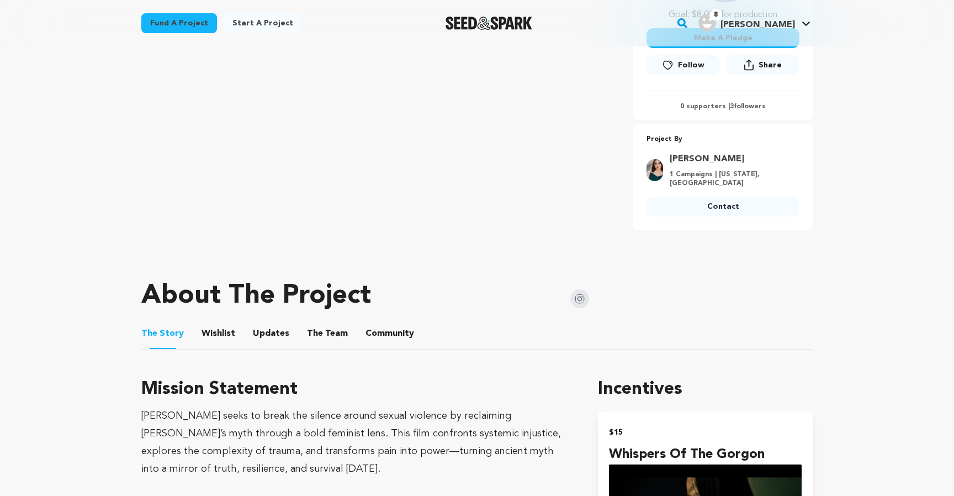
scroll to position [347, 0]
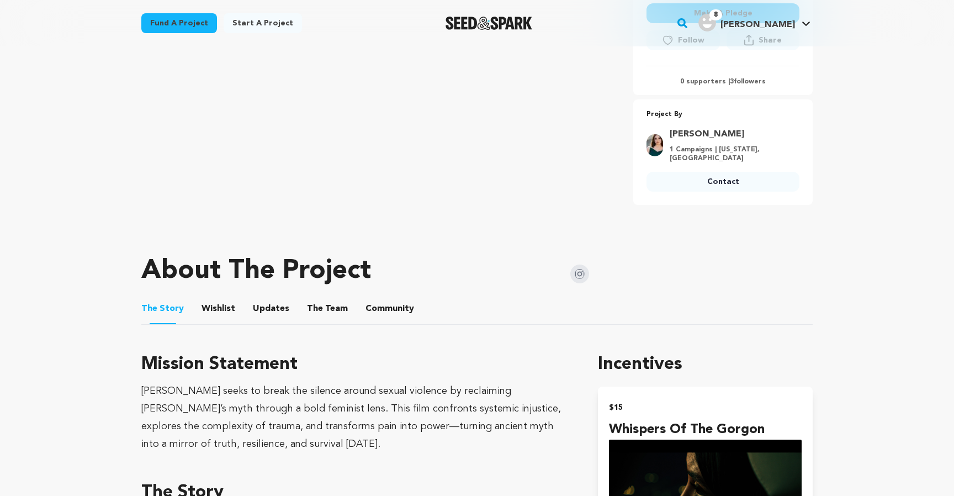
click at [319, 311] on button "The Team" at bounding box center [327, 311] width 26 height 26
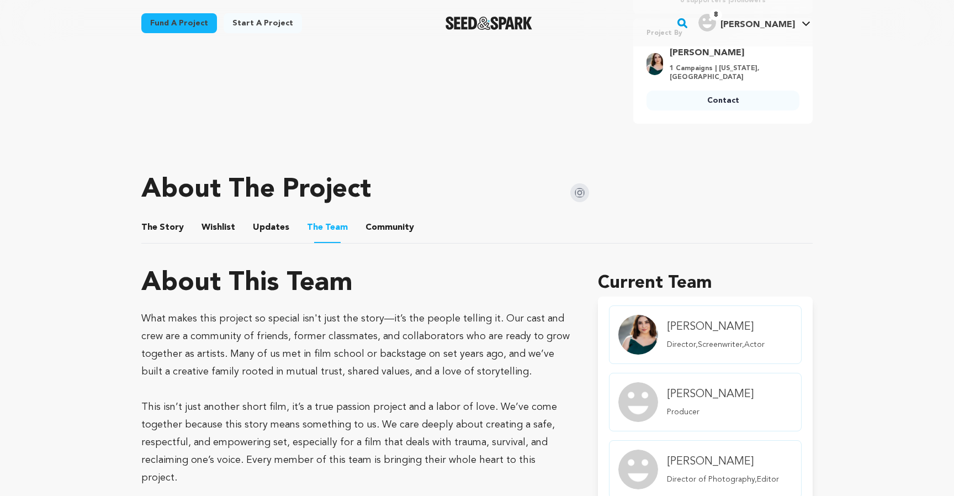
scroll to position [296, 0]
